Goal: Use online tool/utility: Utilize a website feature to perform a specific function

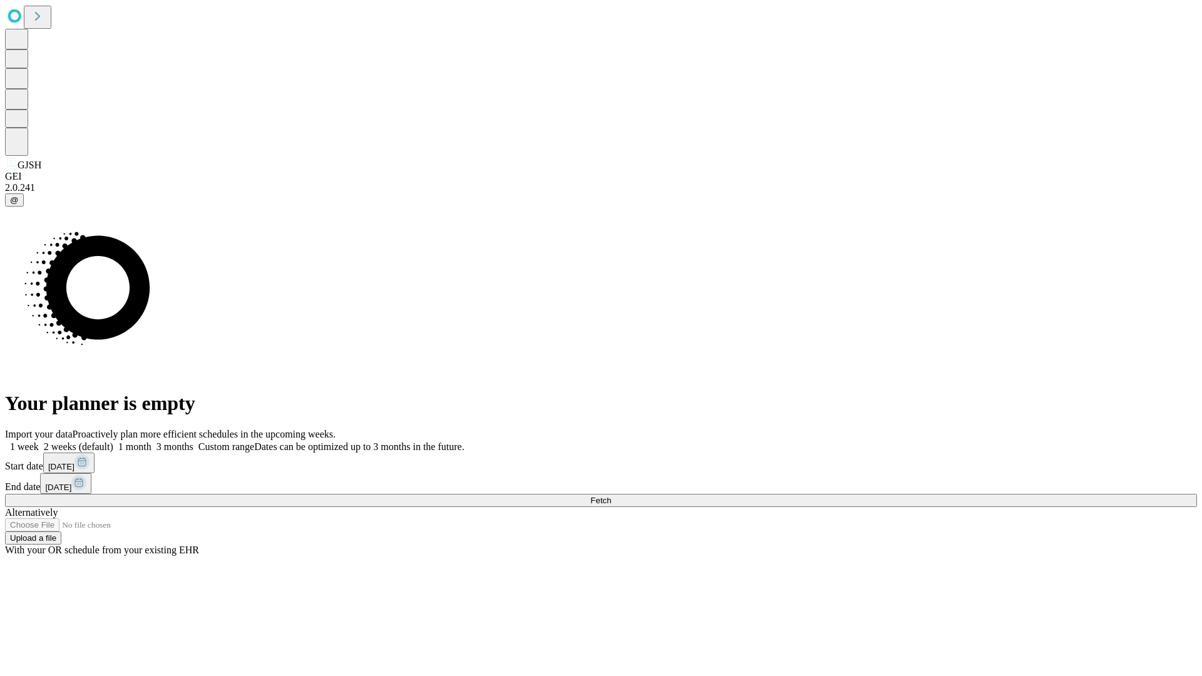
click at [611, 496] on span "Fetch" at bounding box center [600, 500] width 21 height 9
